Goal: Task Accomplishment & Management: Manage account settings

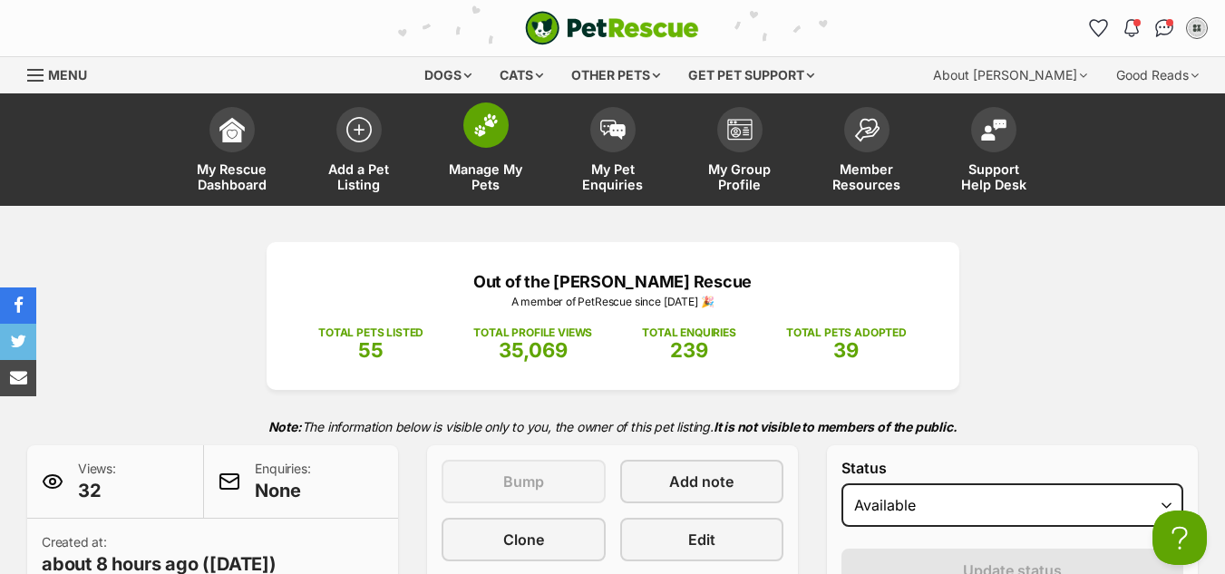
click at [485, 135] on img at bounding box center [485, 125] width 25 height 24
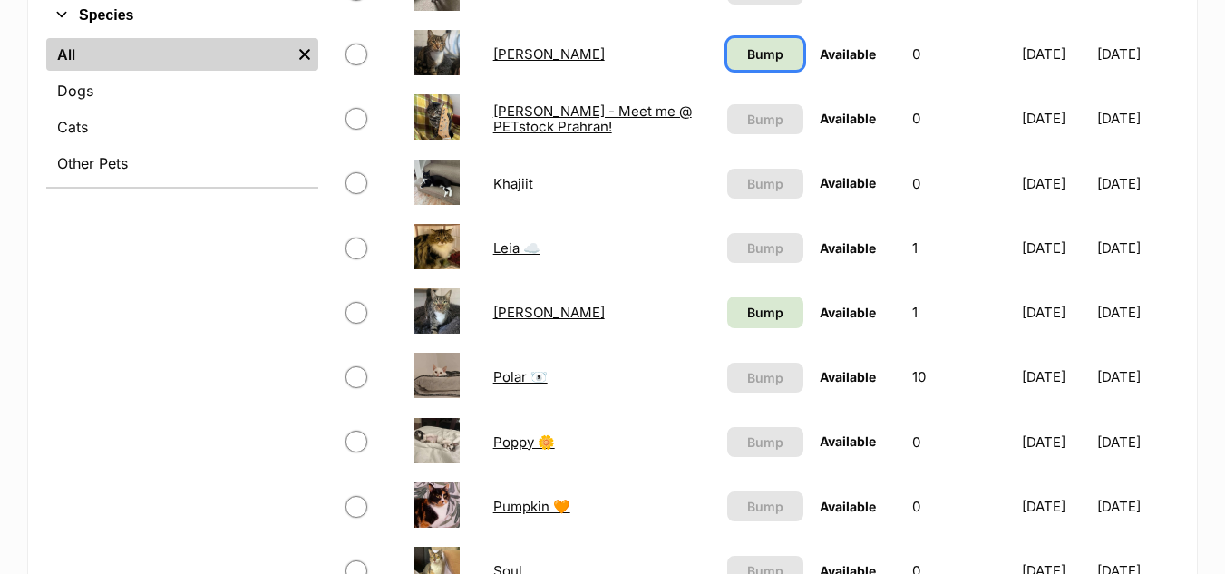
click at [746, 66] on link "Bump" at bounding box center [765, 54] width 76 height 32
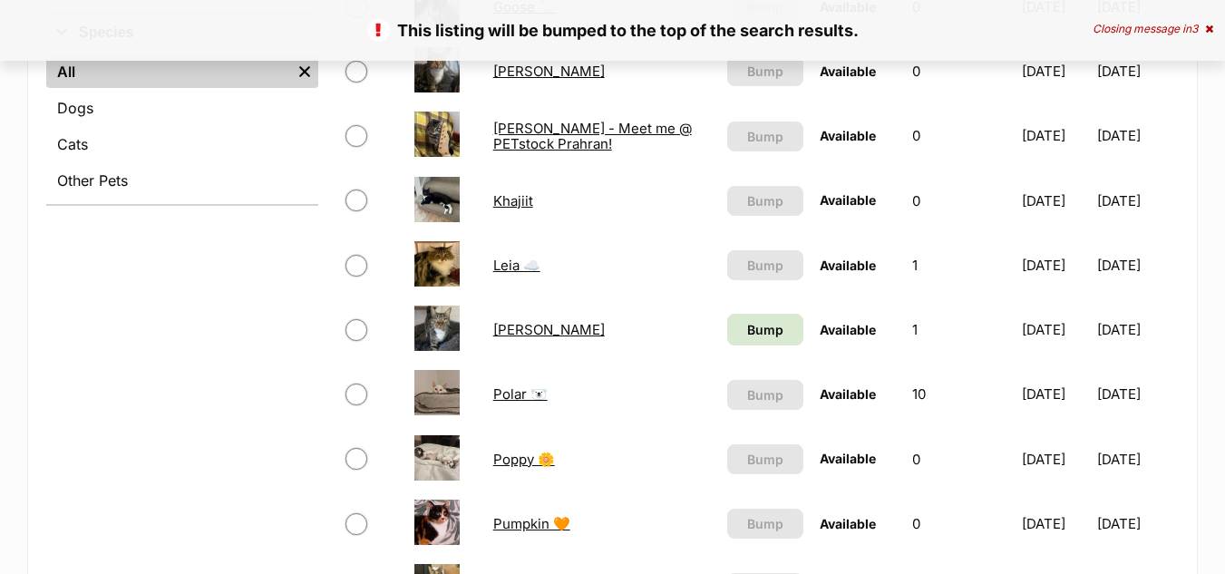
scroll to position [691, 0]
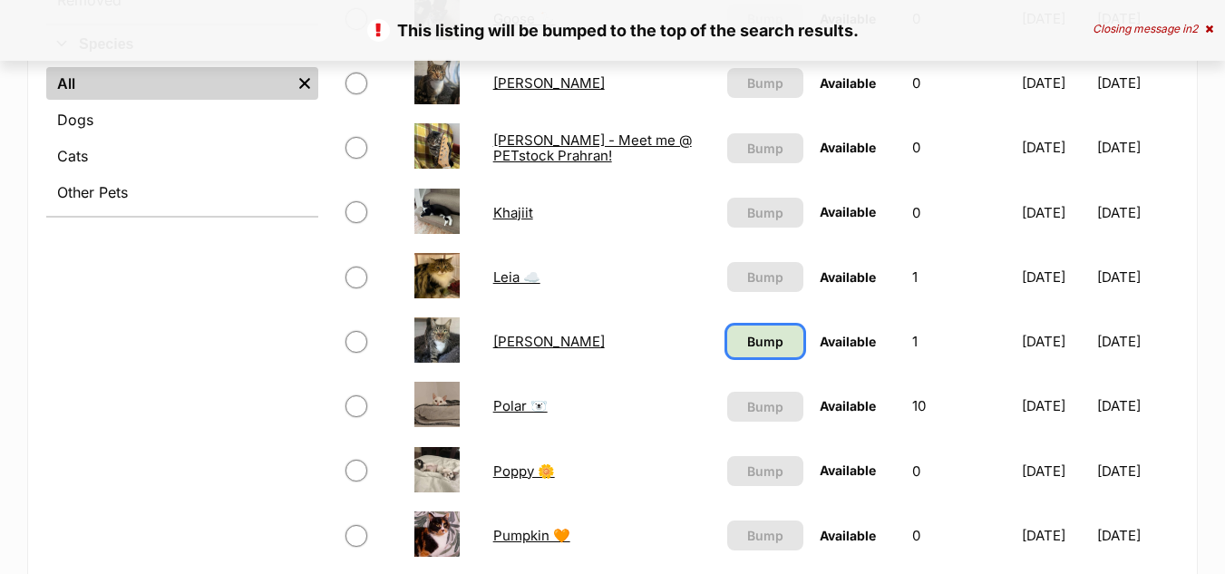
click at [750, 351] on span "Bump" at bounding box center [765, 341] width 36 height 19
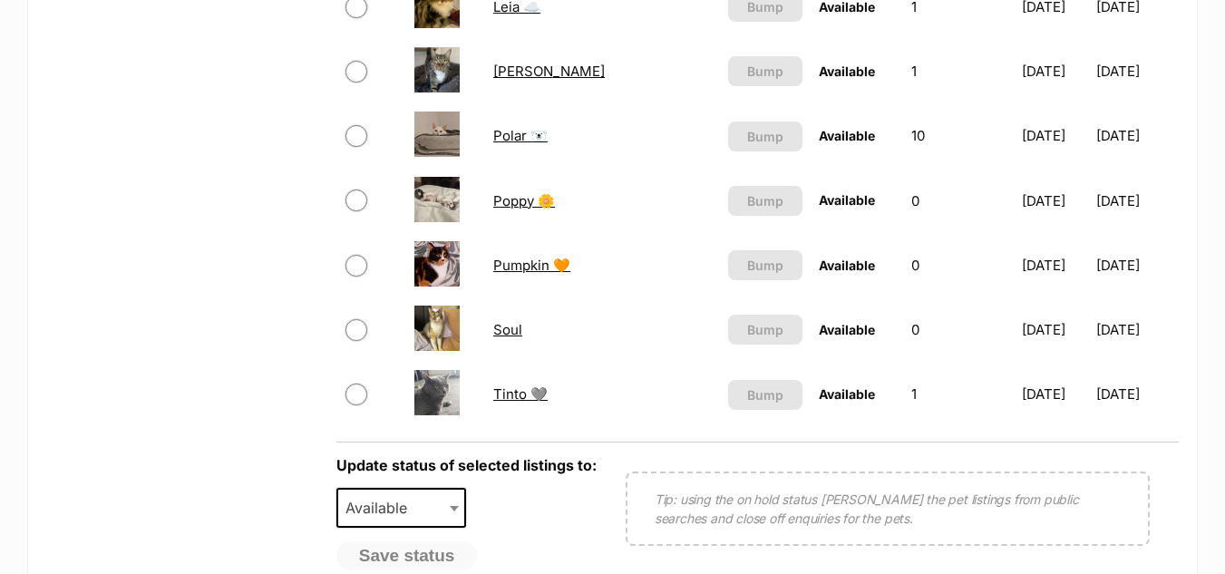
scroll to position [965, 0]
